Goal: Transaction & Acquisition: Purchase product/service

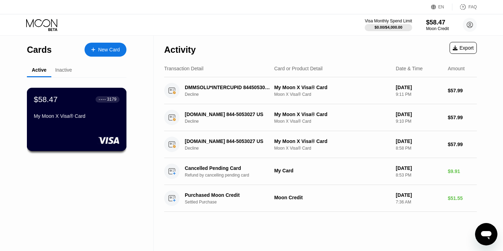
click at [90, 120] on div "My Moon X Visa® Card" at bounding box center [77, 117] width 86 height 8
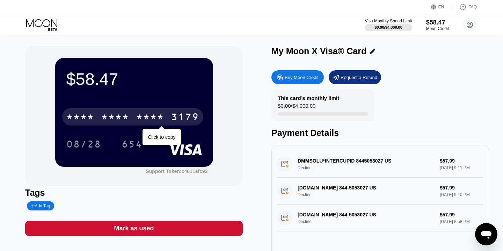
click at [192, 119] on div "3179" at bounding box center [185, 117] width 28 height 11
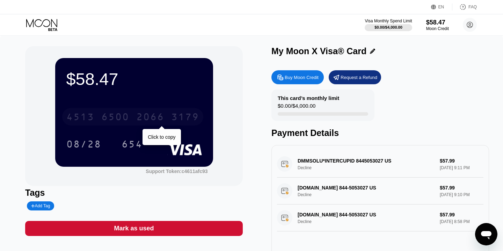
click at [151, 116] on div "2066" at bounding box center [150, 117] width 28 height 11
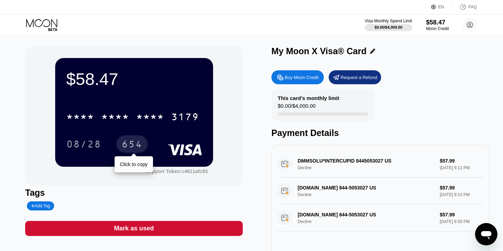
click at [131, 145] on div "654" at bounding box center [132, 144] width 21 height 11
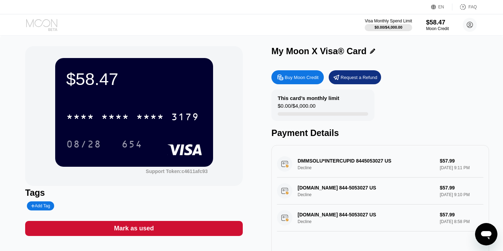
click at [41, 27] on icon at bounding box center [42, 25] width 32 height 12
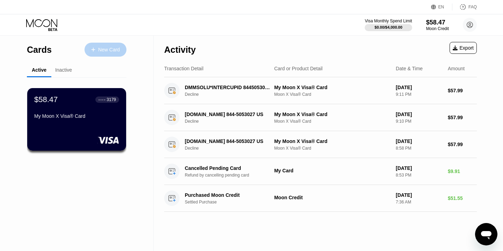
click at [104, 51] on div "New Card" at bounding box center [109, 50] width 22 height 6
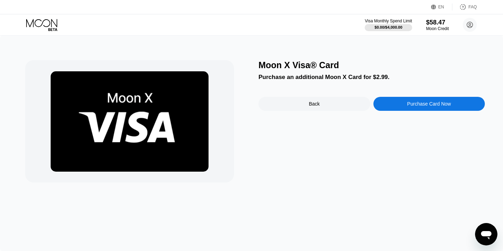
click at [424, 103] on div "Purchase Card Now" at bounding box center [429, 104] width 44 height 6
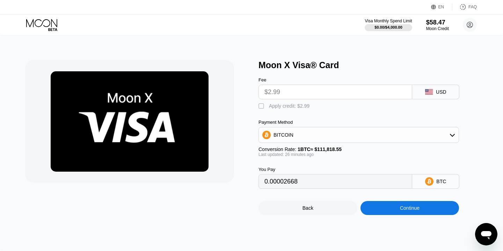
click at [262, 107] on div "" at bounding box center [261, 106] width 7 height 7
type input "0"
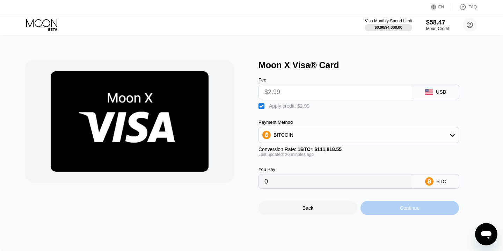
click at [391, 209] on div "Continue" at bounding box center [409, 208] width 99 height 14
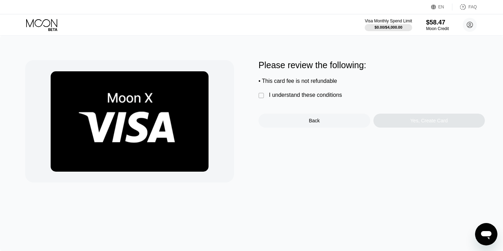
click at [265, 95] on div "" at bounding box center [261, 95] width 7 height 7
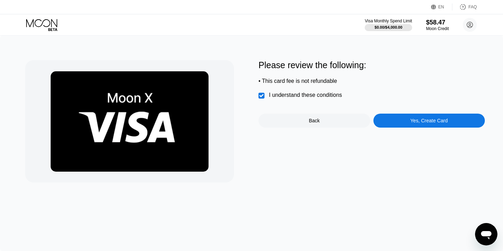
click at [420, 118] on div "Yes, Create Card" at bounding box center [428, 121] width 37 height 6
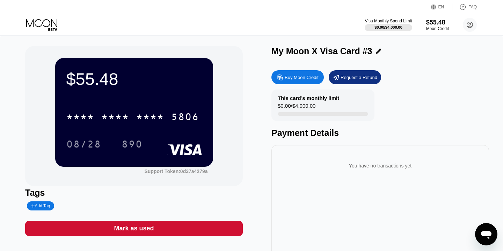
click at [200, 109] on div "* * * * * * * * * * * * 5806" at bounding box center [134, 115] width 136 height 24
click at [188, 117] on div "5806" at bounding box center [185, 117] width 28 height 11
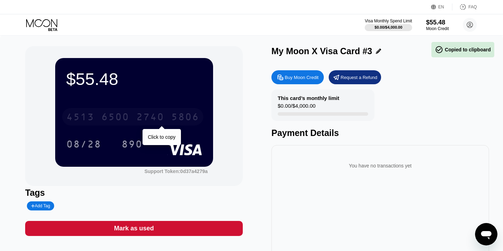
click at [152, 116] on div "2740" at bounding box center [150, 117] width 28 height 11
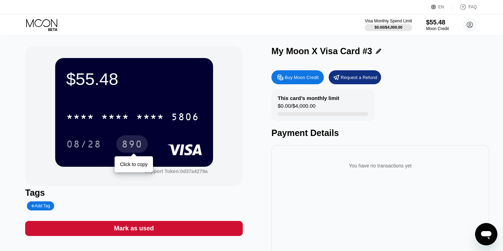
click at [128, 147] on div "890" at bounding box center [132, 144] width 21 height 11
